Goal: Information Seeking & Learning: Check status

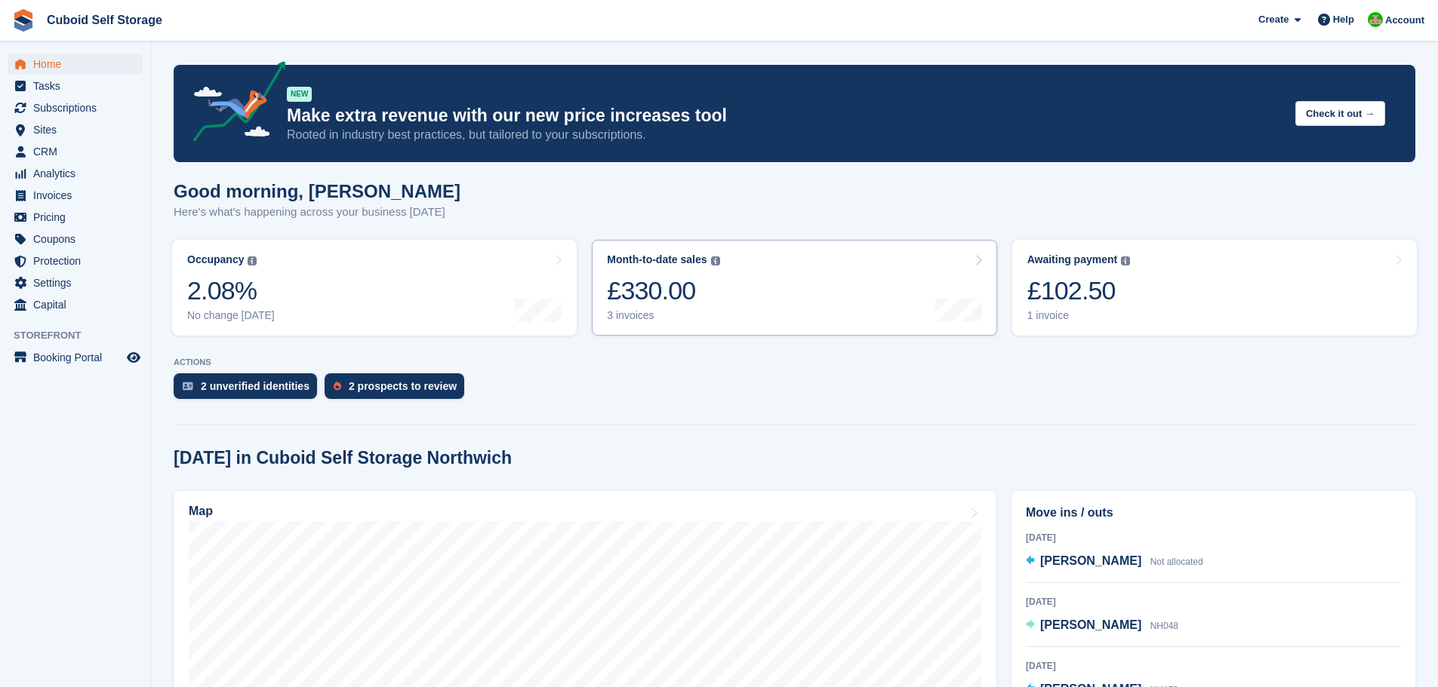
click at [770, 309] on link "Month-to-date sales The sum of all finalised invoices generated this month to d…" at bounding box center [794, 288] width 404 height 96
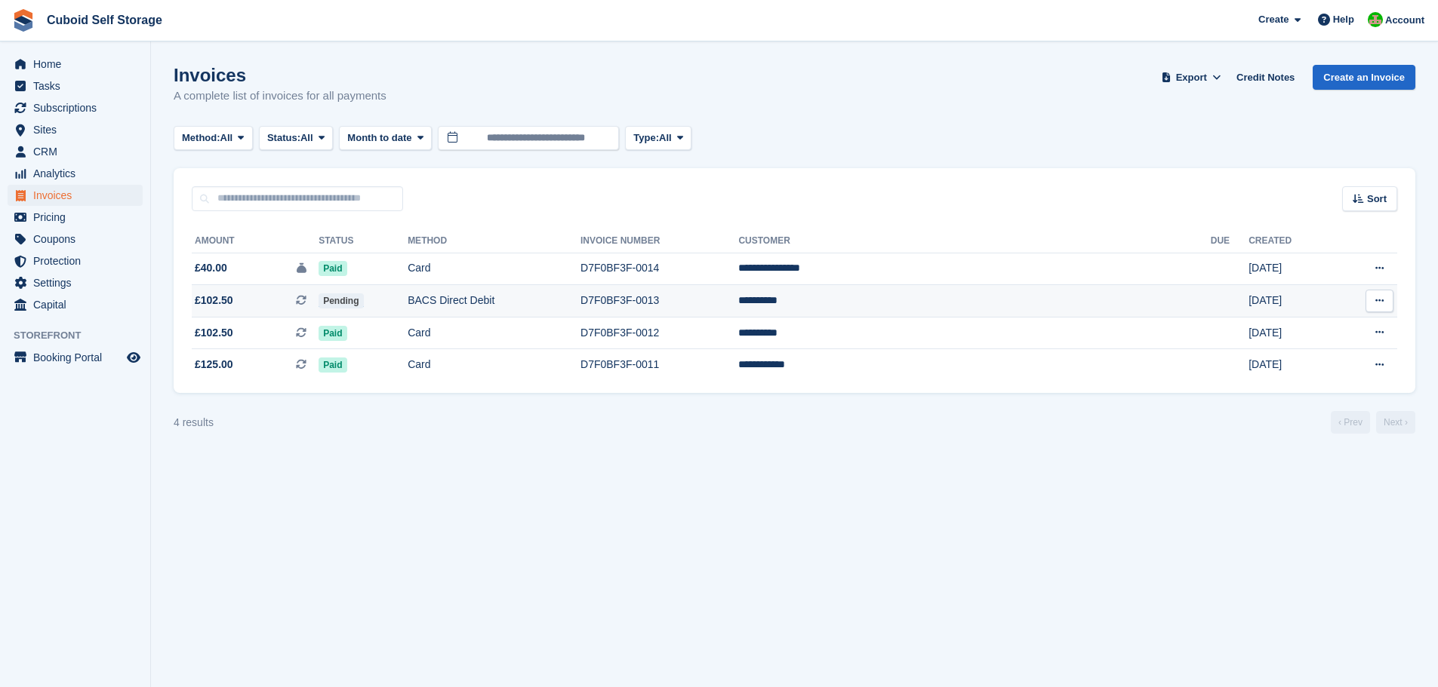
click at [1375, 303] on icon at bounding box center [1379, 301] width 8 height 10
click at [408, 304] on td "Pending" at bounding box center [362, 301] width 89 height 32
click at [422, 137] on icon at bounding box center [420, 138] width 6 height 10
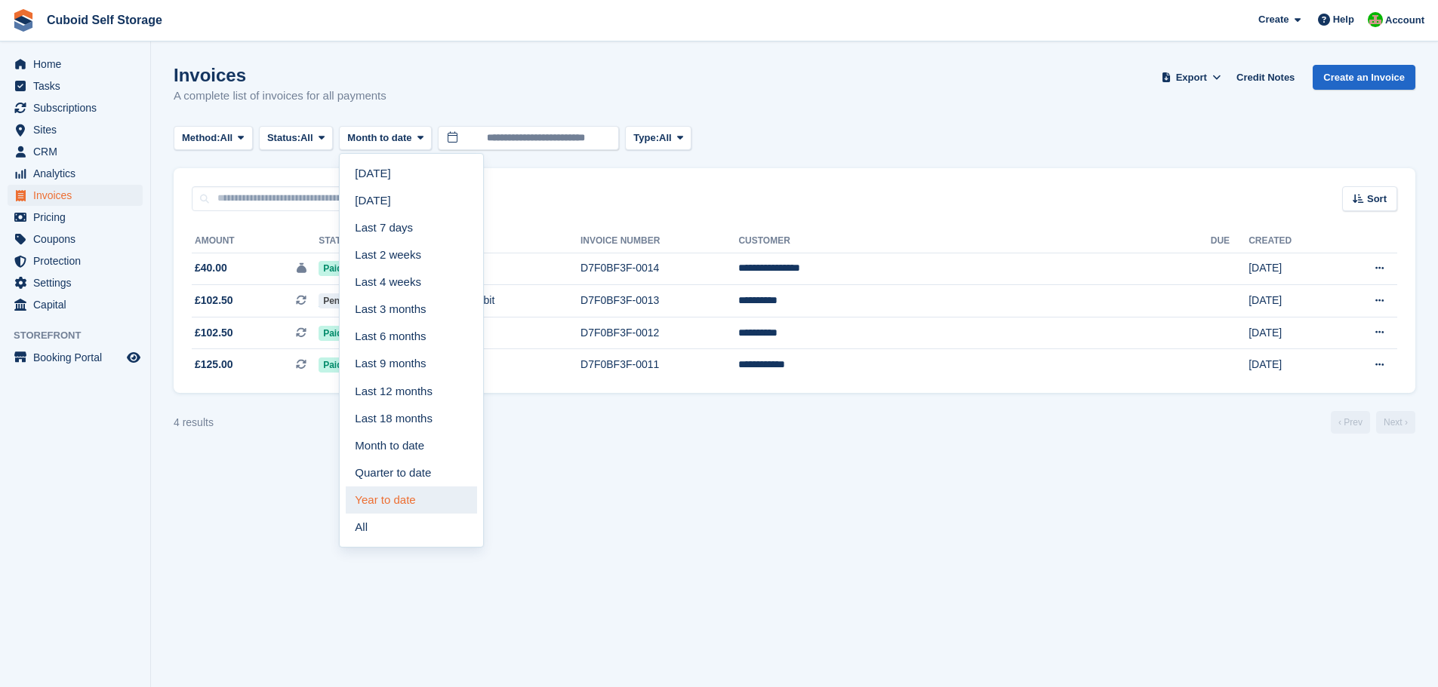
click at [397, 502] on link "Year to date" at bounding box center [411, 500] width 131 height 27
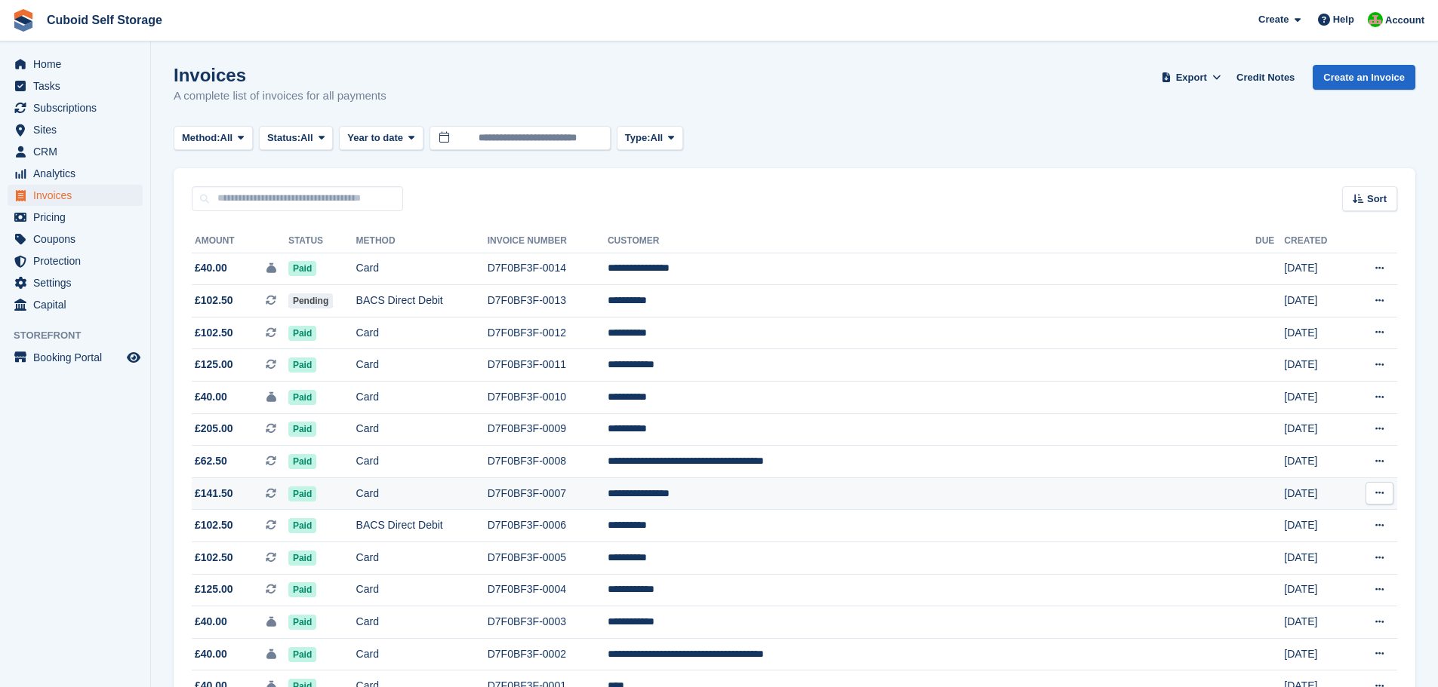
scroll to position [91, 0]
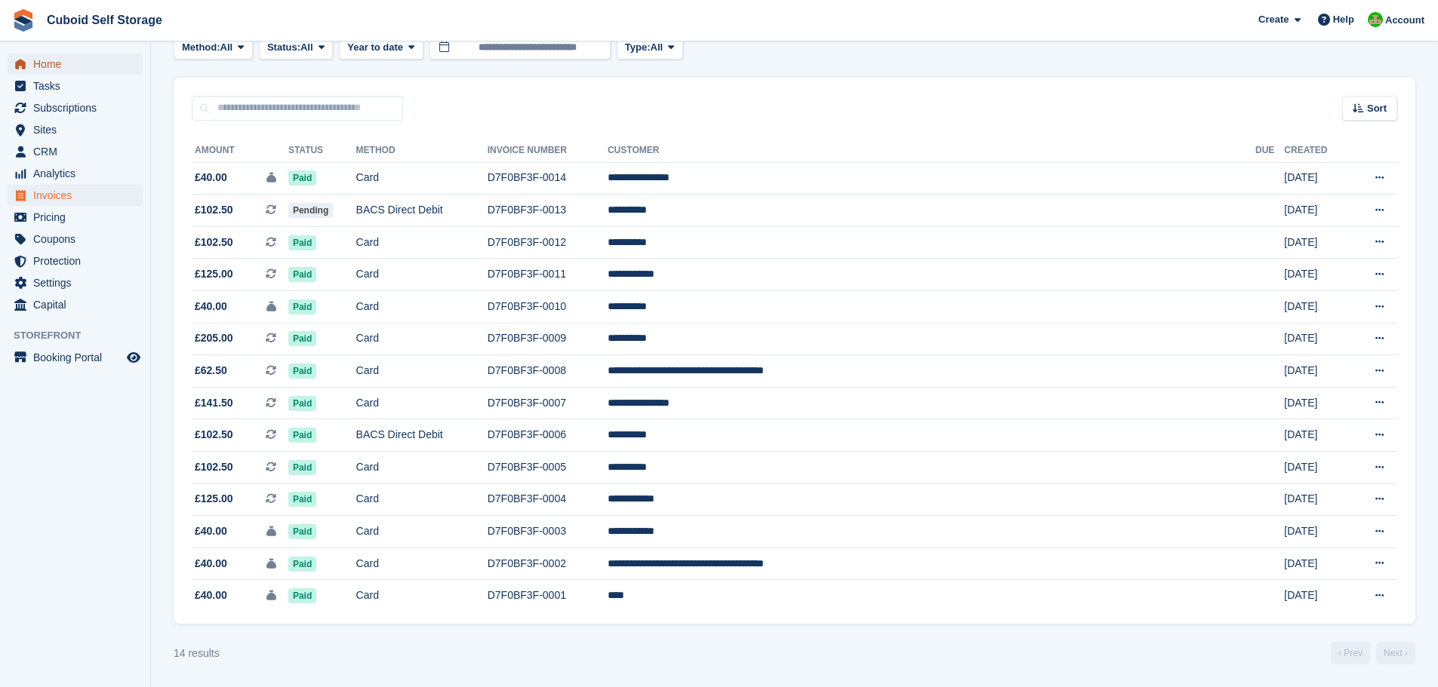
click at [41, 65] on span "Home" at bounding box center [78, 64] width 91 height 21
